Goal: Task Accomplishment & Management: Use online tool/utility

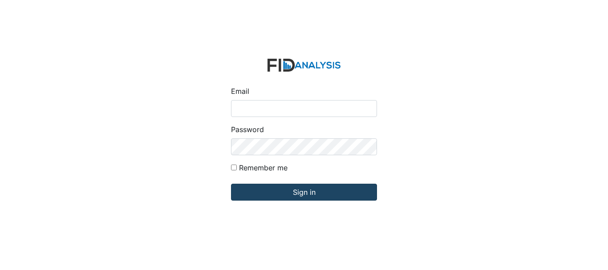
type input "[EMAIL_ADDRESS][DOMAIN_NAME]"
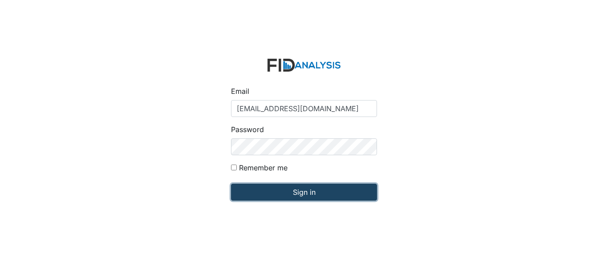
click at [256, 189] on input "Sign in" at bounding box center [304, 192] width 146 height 17
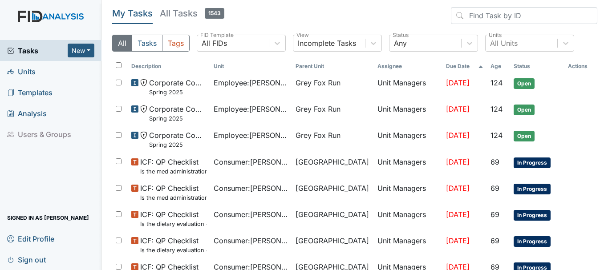
click at [41, 67] on link "Units" at bounding box center [50, 71] width 101 height 21
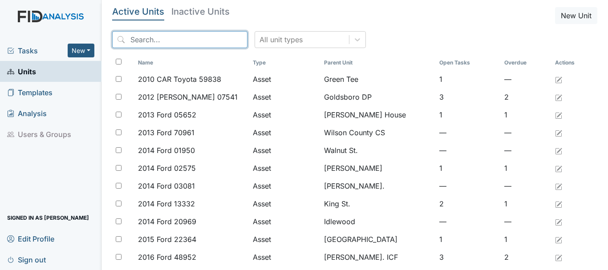
click at [136, 42] on input "search" at bounding box center [179, 39] width 135 height 17
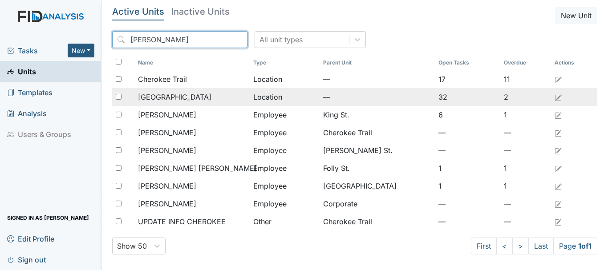
type input "[PERSON_NAME]"
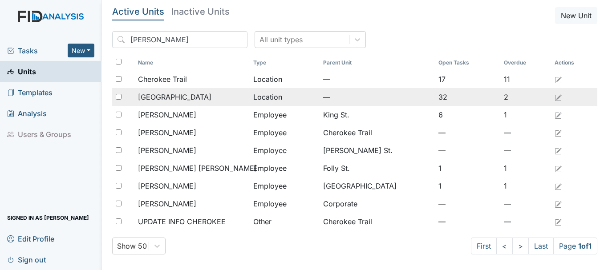
click at [161, 99] on span "[GEOGRAPHIC_DATA]" at bounding box center [174, 97] width 73 height 11
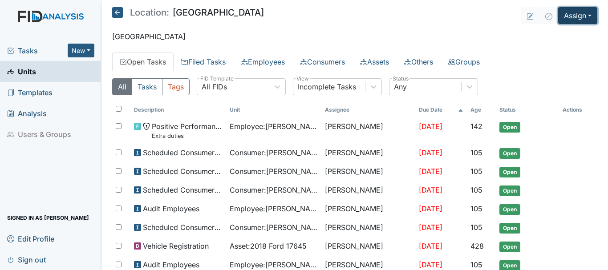
click at [563, 19] on button "Assign" at bounding box center [577, 15] width 39 height 17
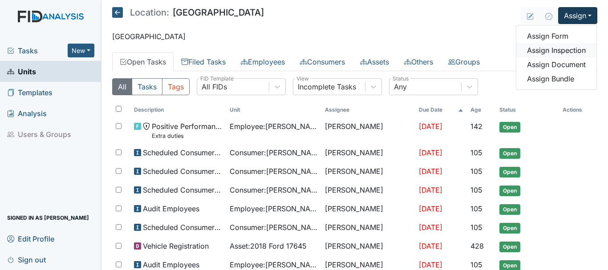
click at [560, 53] on link "Assign Inspection" at bounding box center [556, 50] width 80 height 14
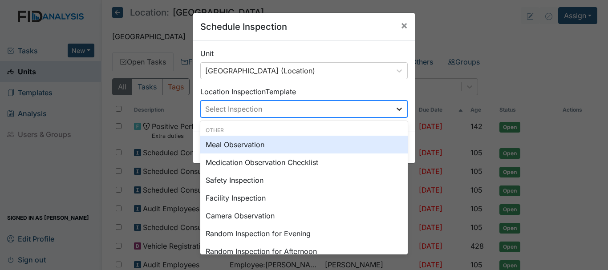
click at [398, 109] on icon at bounding box center [398, 109] width 5 height 3
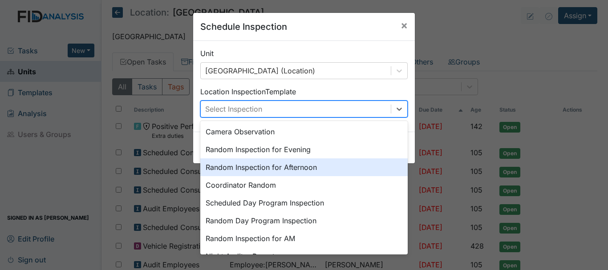
scroll to position [89, 0]
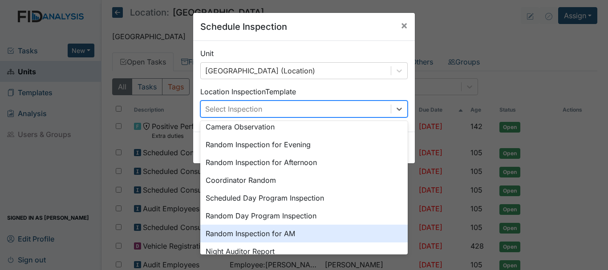
click at [331, 233] on div "Random Inspection for AM" at bounding box center [303, 234] width 207 height 18
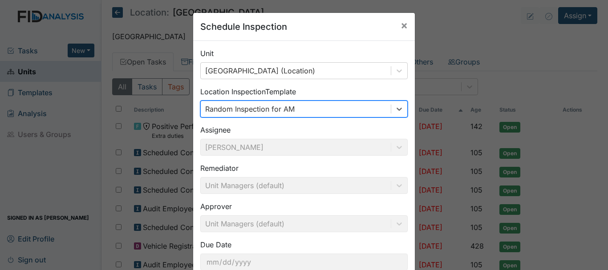
scroll to position [59, 0]
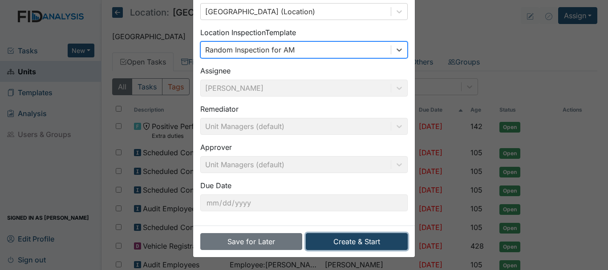
click at [364, 247] on button "Create & Start" at bounding box center [357, 241] width 102 height 17
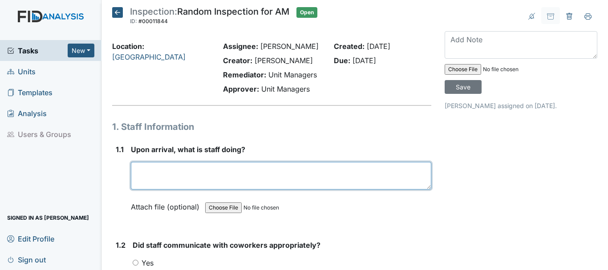
click at [187, 179] on textarea at bounding box center [281, 176] width 300 height 28
type textarea "checking consumers meds"
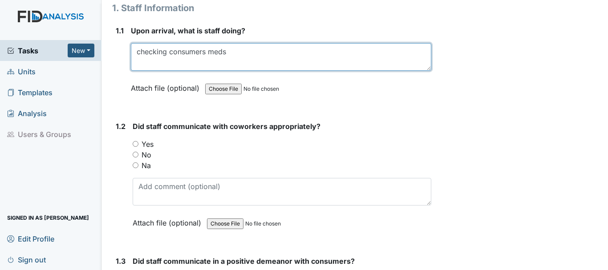
scroll to position [184, 0]
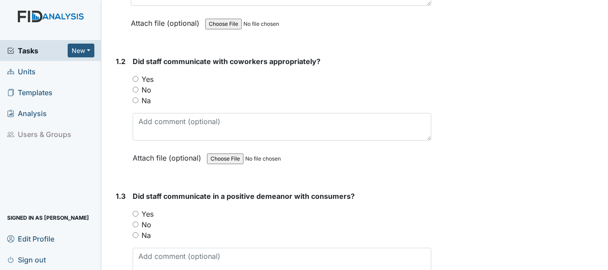
click at [137, 77] on input "Yes" at bounding box center [136, 79] width 6 height 6
radio input "true"
click at [135, 214] on input "Yes" at bounding box center [136, 214] width 6 height 6
radio input "true"
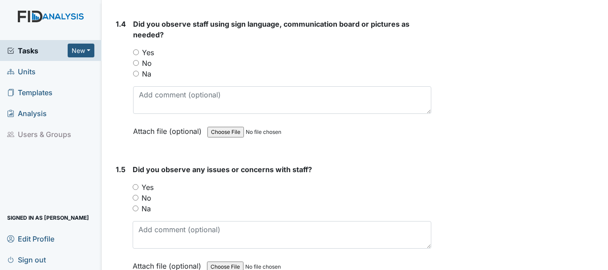
scroll to position [495, 0]
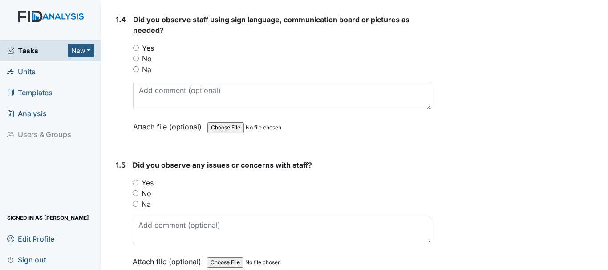
click at [136, 45] on input "Yes" at bounding box center [136, 48] width 6 height 6
radio input "true"
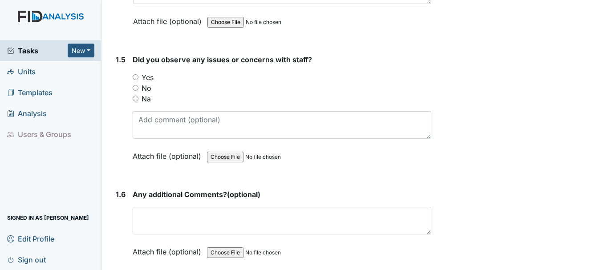
scroll to position [601, 0]
click at [137, 87] on input "No" at bounding box center [136, 88] width 6 height 6
radio input "true"
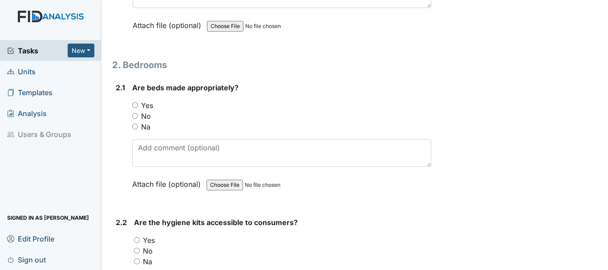
scroll to position [828, 0]
click at [135, 105] on input "Yes" at bounding box center [135, 105] width 6 height 6
radio input "true"
click at [136, 239] on input "Yes" at bounding box center [137, 240] width 6 height 6
radio input "true"
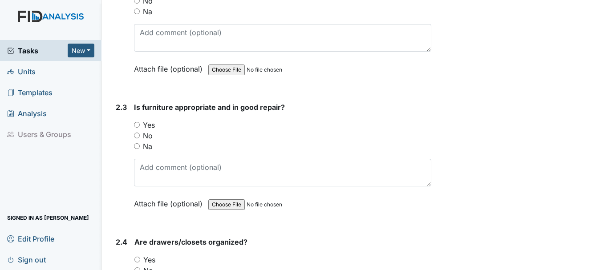
scroll to position [1119, 0]
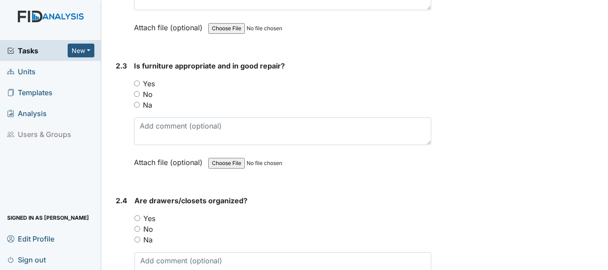
click at [137, 84] on input "Yes" at bounding box center [137, 84] width 6 height 6
radio input "true"
click at [136, 93] on input "No" at bounding box center [137, 94] width 6 height 6
radio input "true"
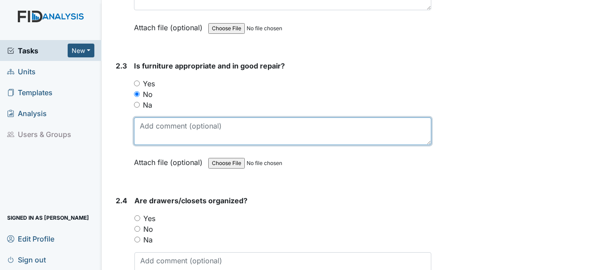
click at [148, 119] on textarea at bounding box center [282, 131] width 297 height 28
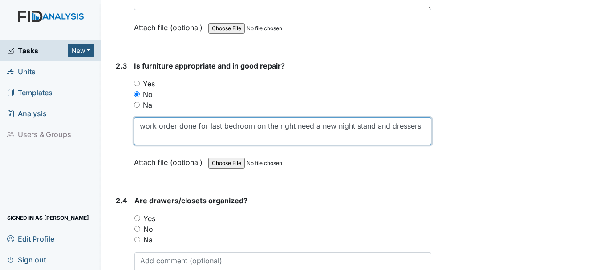
type textarea "work order done for last bedroom on the right need a new night stand and dresse…"
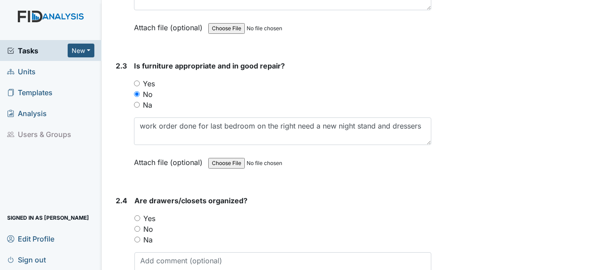
click at [40, 73] on link "Units" at bounding box center [50, 71] width 101 height 21
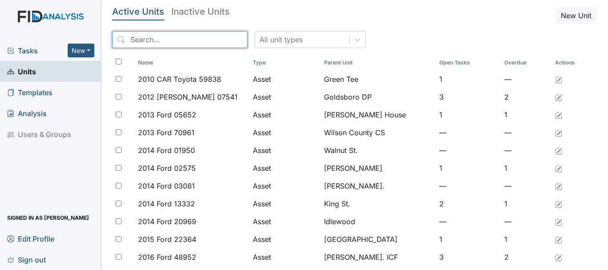
click at [151, 40] on input "search" at bounding box center [179, 39] width 135 height 17
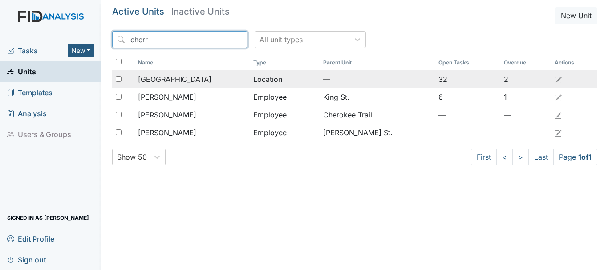
type input "cherr"
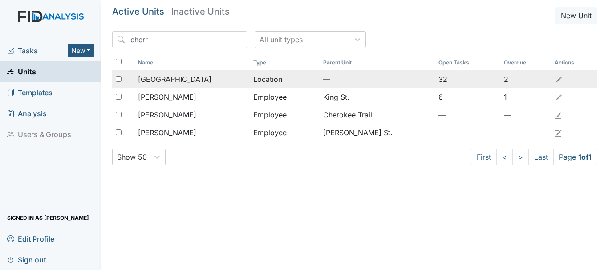
click at [175, 77] on span "[GEOGRAPHIC_DATA]" at bounding box center [174, 79] width 73 height 11
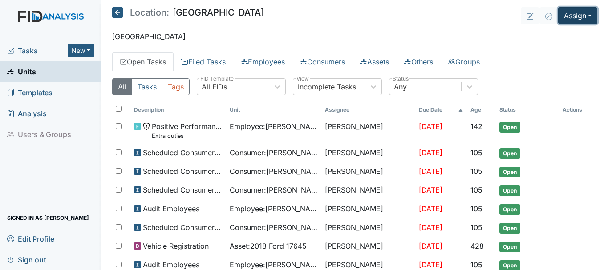
click at [570, 16] on button "Assign" at bounding box center [577, 15] width 39 height 17
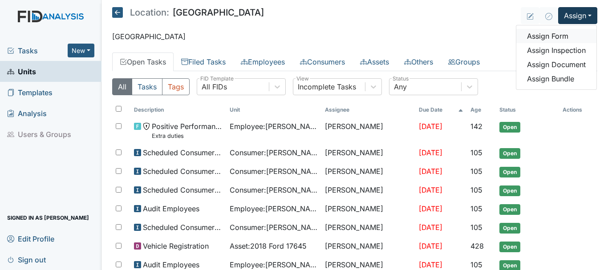
click at [553, 36] on link "Assign Form" at bounding box center [556, 36] width 80 height 14
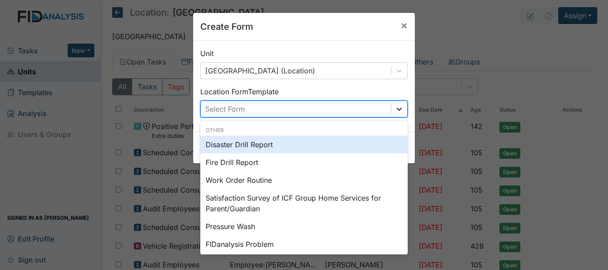
click at [396, 109] on icon at bounding box center [399, 109] width 9 height 9
click at [255, 179] on div "Work Order Routine" at bounding box center [303, 180] width 207 height 18
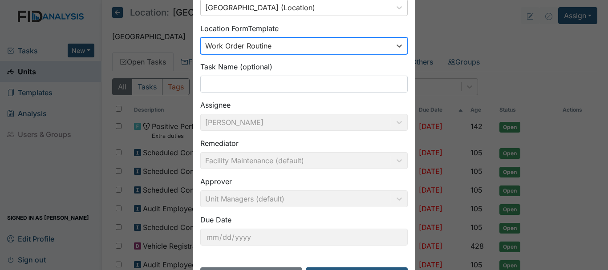
scroll to position [66, 0]
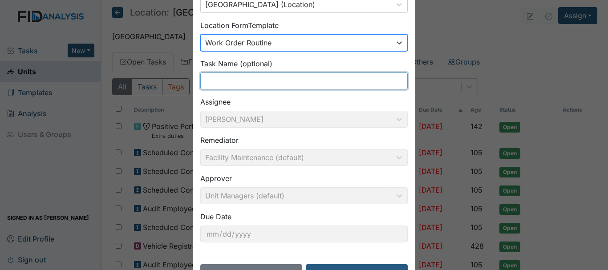
click at [251, 83] on input "text" at bounding box center [303, 81] width 207 height 17
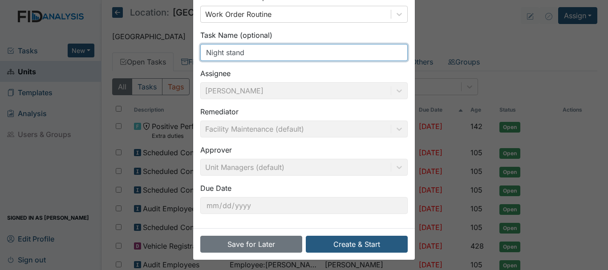
scroll to position [97, 0]
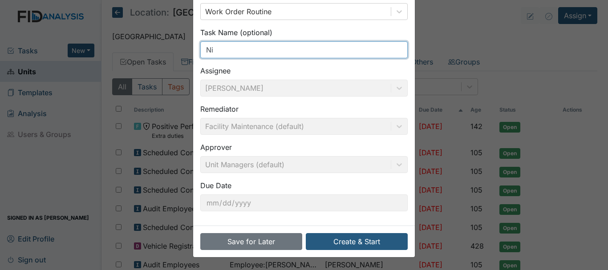
type input "N"
type input "dresser drawer"
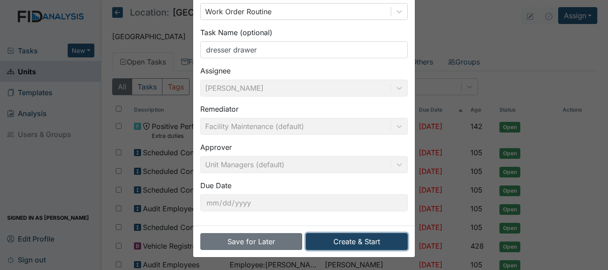
click at [347, 248] on button "Create & Start" at bounding box center [357, 241] width 102 height 17
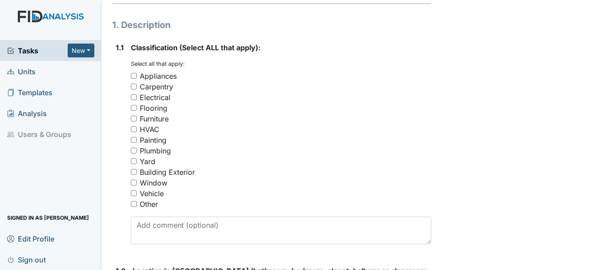
scroll to position [132, 0]
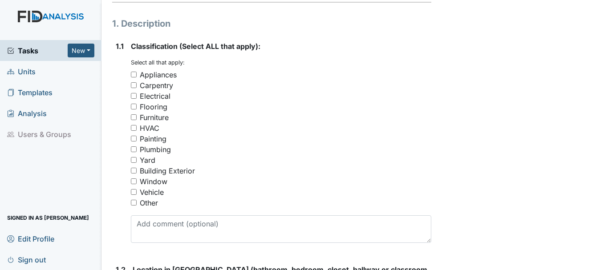
click at [133, 119] on input "Furniture" at bounding box center [134, 117] width 6 height 6
checkbox input "true"
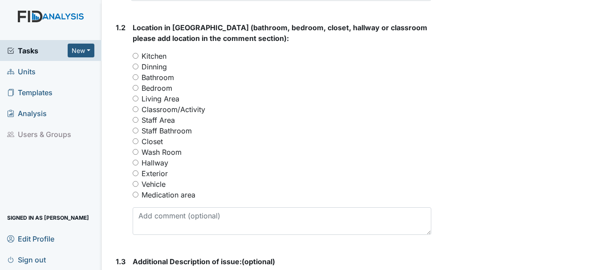
scroll to position [377, 0]
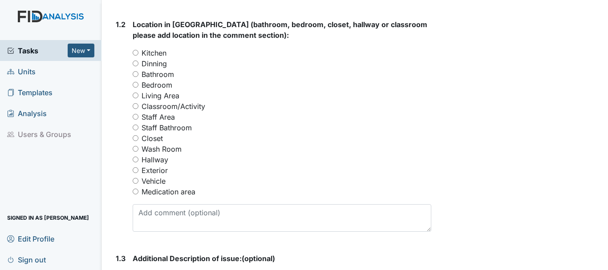
click at [136, 85] on input "Bedroom" at bounding box center [136, 85] width 6 height 6
radio input "true"
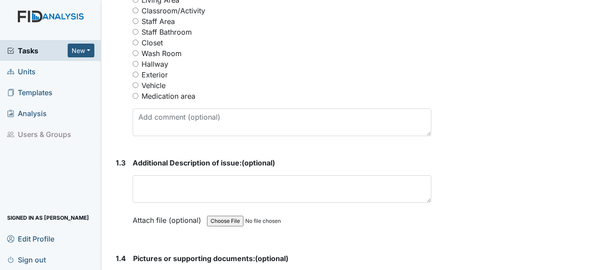
scroll to position [477, 0]
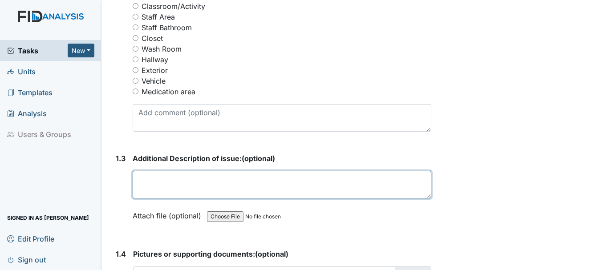
click at [226, 196] on textarea at bounding box center [282, 185] width 299 height 28
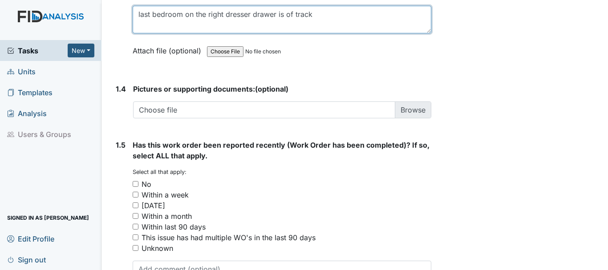
scroll to position [644, 0]
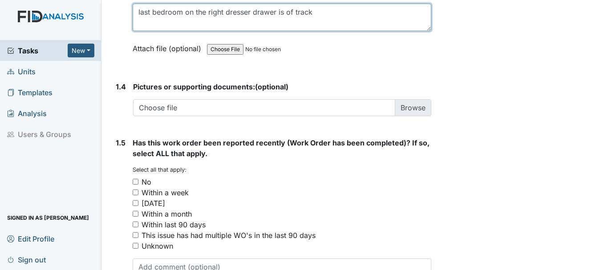
type textarea "last bedroom on the right dresser drawer is of track"
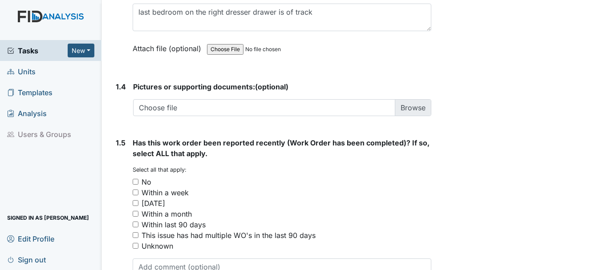
click at [136, 184] on input "No" at bounding box center [136, 182] width 6 height 6
checkbox input "true"
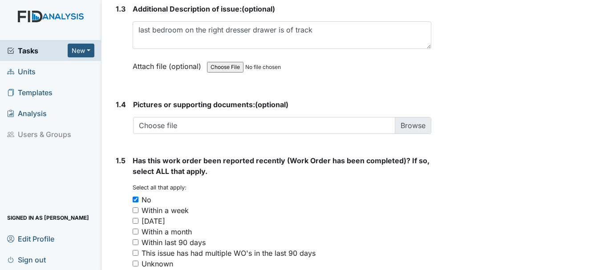
scroll to position [706, 0]
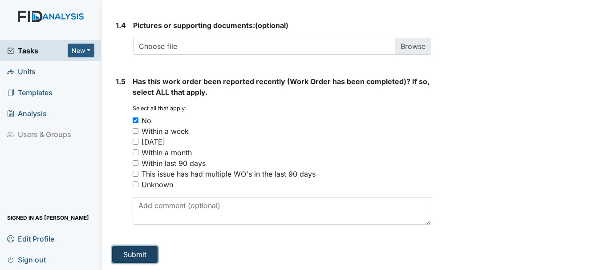
click at [138, 254] on button "Submit" at bounding box center [134, 254] width 45 height 17
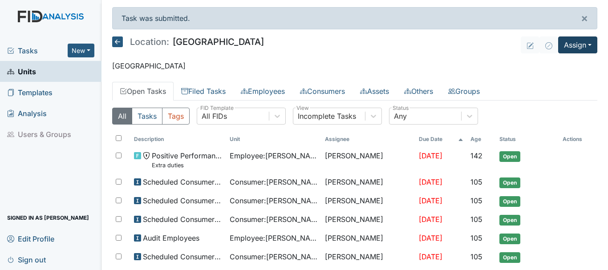
click at [572, 50] on button "Assign" at bounding box center [577, 44] width 39 height 17
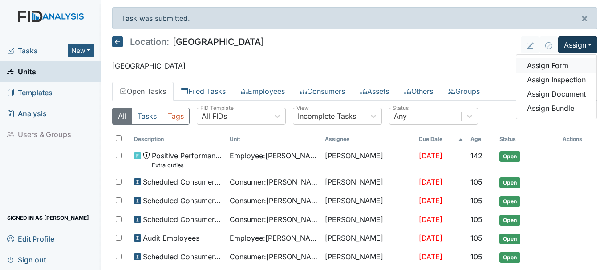
click at [553, 68] on link "Assign Form" at bounding box center [556, 65] width 80 height 14
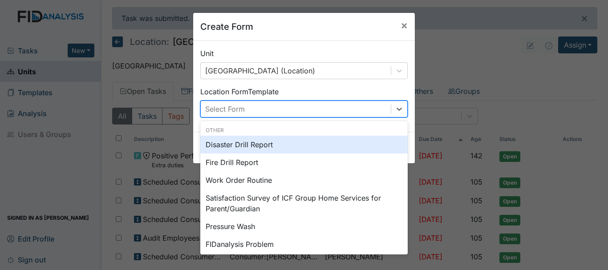
click at [257, 181] on div "Work Order Routine" at bounding box center [303, 180] width 207 height 18
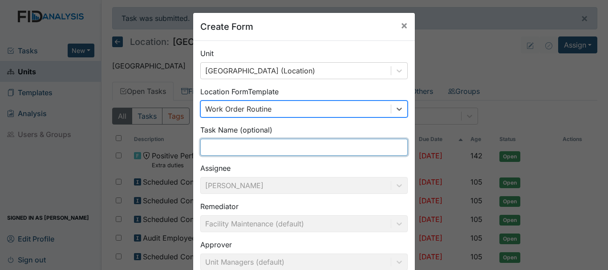
click at [285, 147] on input "text" at bounding box center [303, 147] width 207 height 17
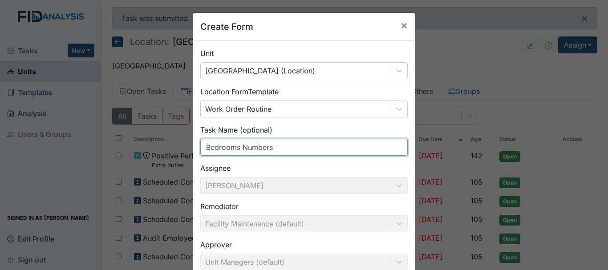
scroll to position [97, 0]
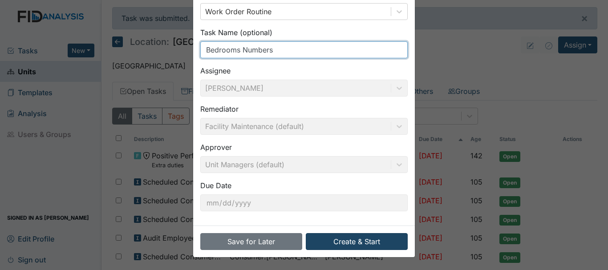
type input "Bedrooms Numbers"
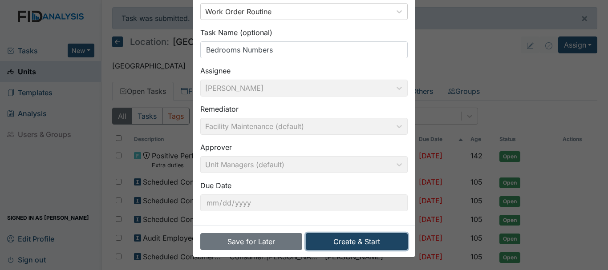
click at [363, 241] on button "Create & Start" at bounding box center [357, 241] width 102 height 17
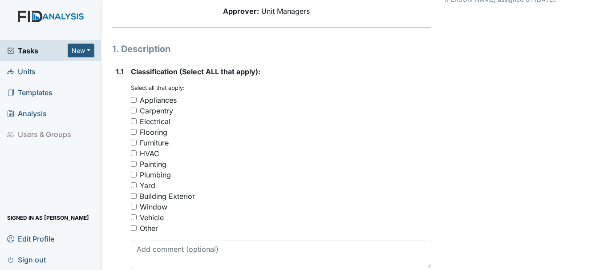
scroll to position [122, 0]
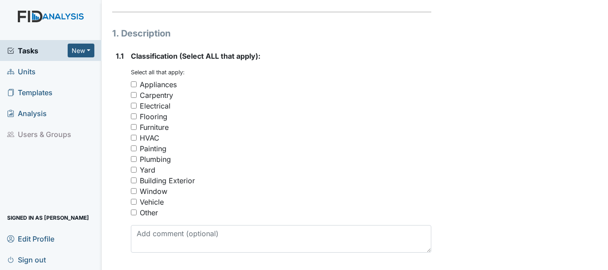
click at [133, 95] on input "Carpentry" at bounding box center [134, 95] width 6 height 6
checkbox input "true"
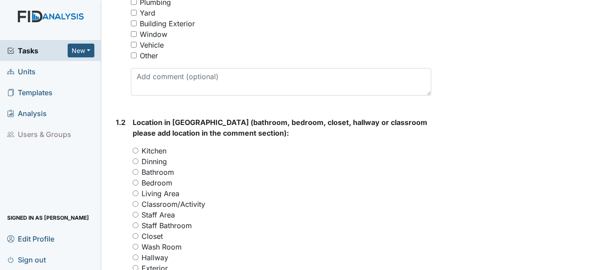
scroll to position [283, 0]
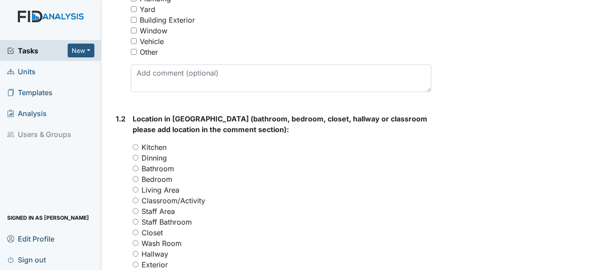
click at [136, 179] on input "Bedroom" at bounding box center [136, 179] width 6 height 6
radio input "true"
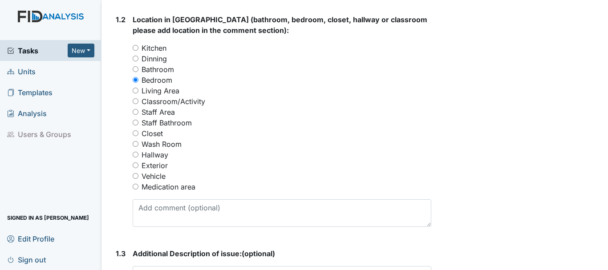
scroll to position [408, 0]
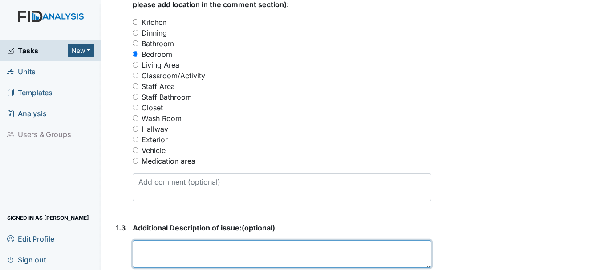
click at [203, 247] on textarea at bounding box center [282, 254] width 299 height 28
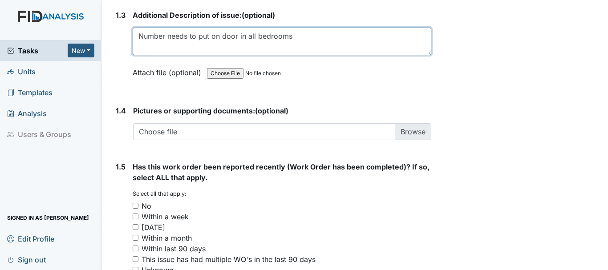
scroll to position [621, 0]
click at [166, 38] on textarea "Number needs to put on door in all bedrooms" at bounding box center [282, 41] width 299 height 28
click at [192, 36] on textarea "Numbers needs to put on door in all bedrooms" at bounding box center [282, 41] width 299 height 28
click at [245, 37] on textarea "Numbers need to put on door in all bedrooms" at bounding box center [282, 41] width 299 height 28
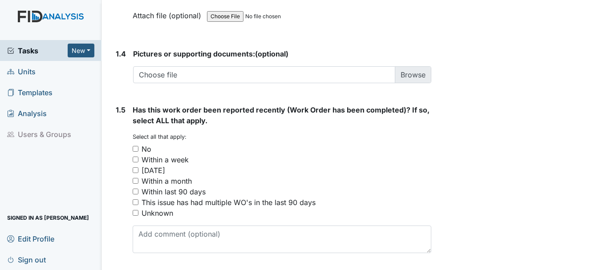
scroll to position [706, 0]
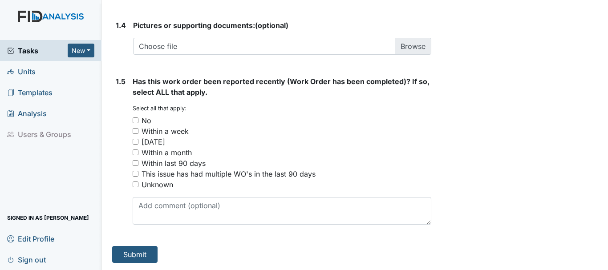
type textarea "Numbers need to put on door all bedrooms"
click at [138, 120] on input "No" at bounding box center [136, 120] width 6 height 6
checkbox input "true"
click at [138, 250] on button "Submit" at bounding box center [134, 254] width 45 height 17
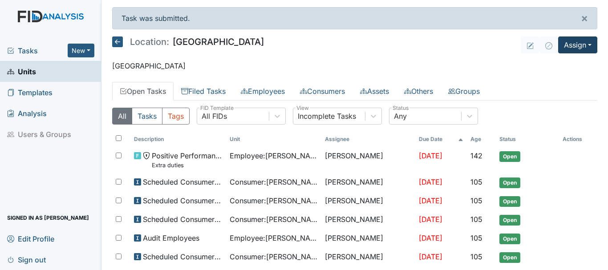
click at [570, 49] on button "Assign" at bounding box center [577, 44] width 39 height 17
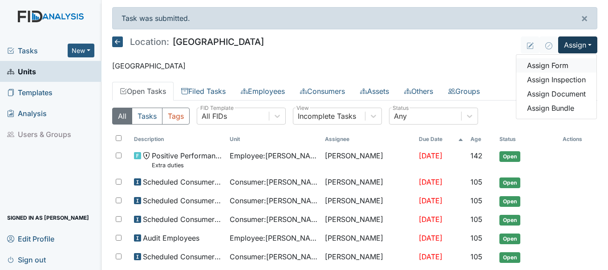
click at [550, 67] on link "Assign Form" at bounding box center [556, 65] width 80 height 14
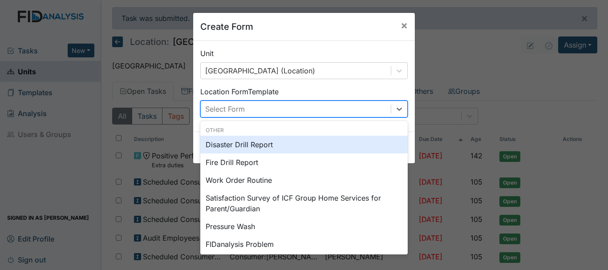
click at [252, 181] on div "Work Order Routine" at bounding box center [303, 180] width 207 height 18
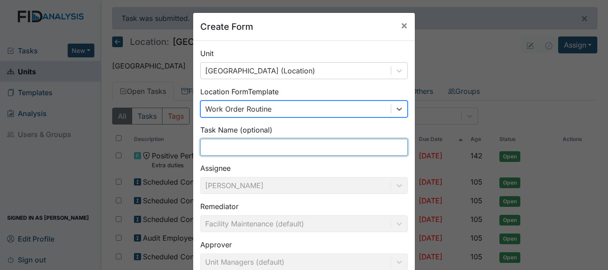
click at [242, 151] on input "text" at bounding box center [303, 147] width 207 height 17
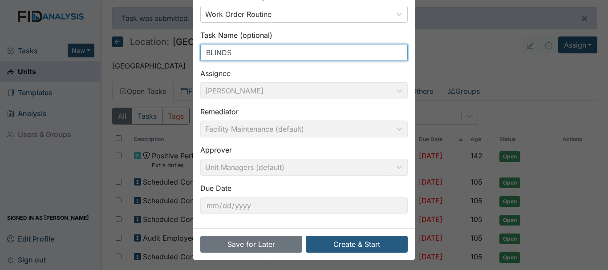
scroll to position [97, 0]
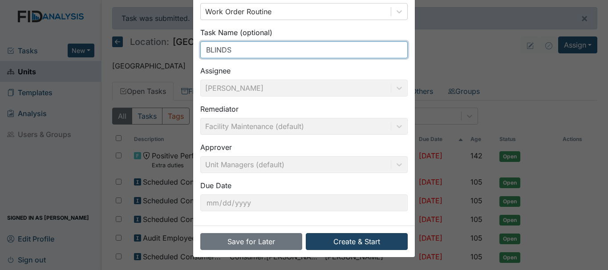
type input "BLINDS"
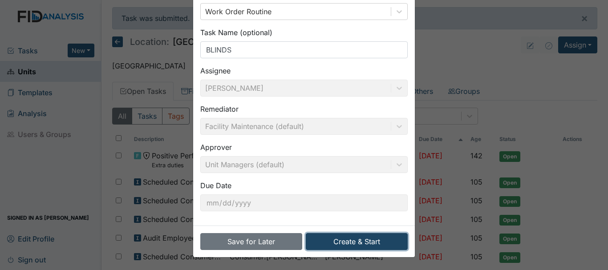
click at [338, 244] on button "Create & Start" at bounding box center [357, 241] width 102 height 17
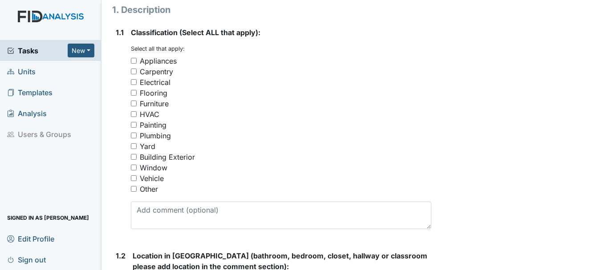
scroll to position [149, 0]
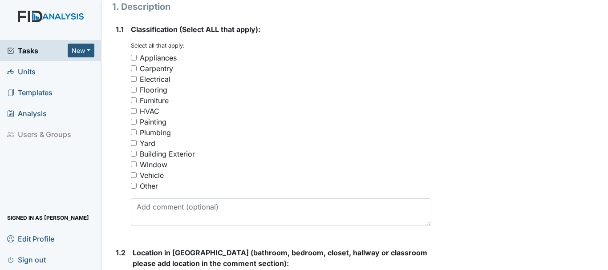
click at [133, 68] on input "Carpentry" at bounding box center [134, 68] width 6 height 6
checkbox input "true"
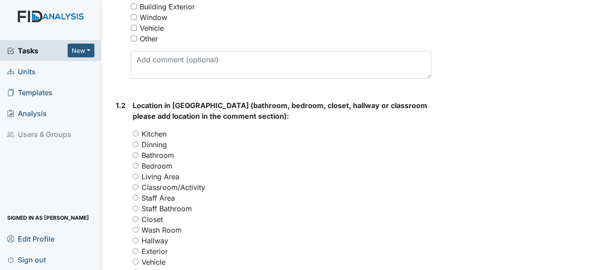
scroll to position [297, 0]
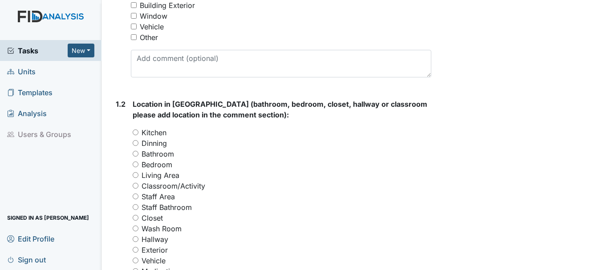
click at [137, 164] on input "Bedroom" at bounding box center [136, 165] width 6 height 6
radio input "true"
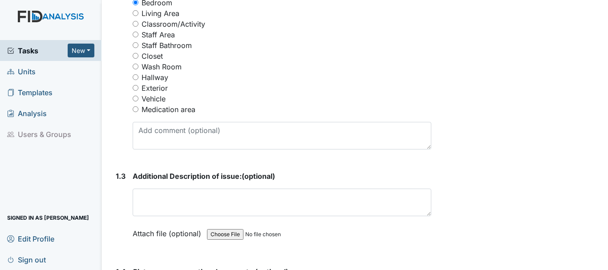
scroll to position [462, 0]
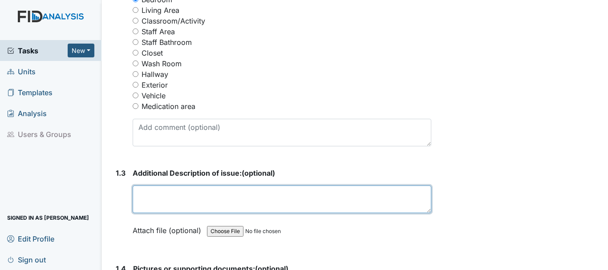
click at [180, 197] on textarea at bounding box center [282, 200] width 299 height 28
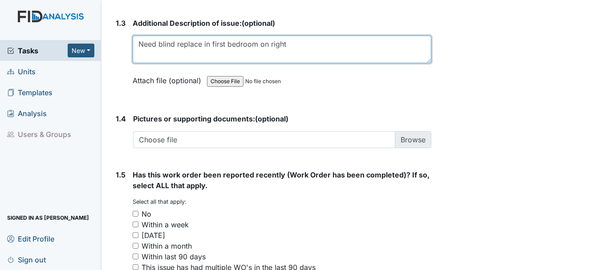
scroll to position [706, 0]
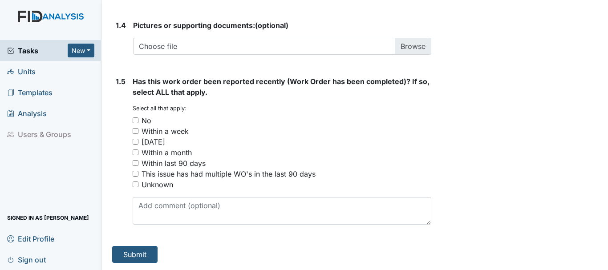
type textarea "Need blind replace in first bedroom on right"
click at [135, 119] on input "No" at bounding box center [136, 120] width 6 height 6
checkbox input "true"
click at [141, 249] on button "Submit" at bounding box center [134, 254] width 45 height 17
